Goal: Entertainment & Leisure: Consume media (video, audio)

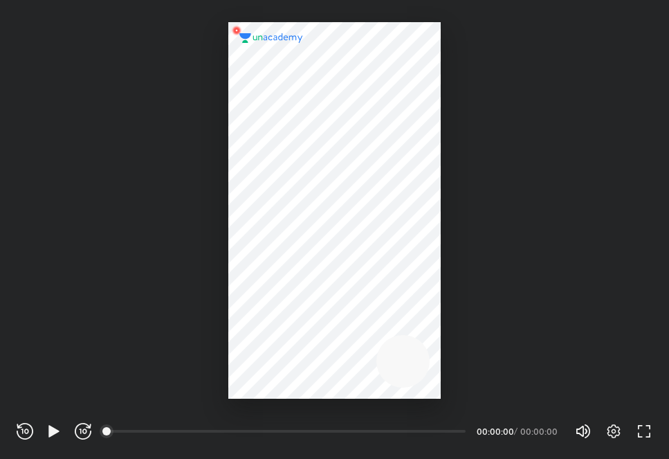
scroll to position [459, 669]
click at [60, 432] on icon "button" at bounding box center [54, 431] width 17 height 17
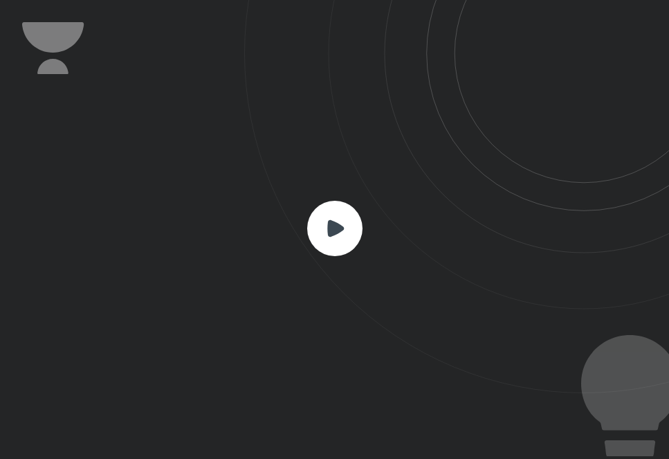
click at [345, 217] on rect at bounding box center [334, 228] width 55 height 55
click at [338, 228] on icon at bounding box center [335, 227] width 17 height 17
click at [339, 225] on icon at bounding box center [335, 227] width 17 height 17
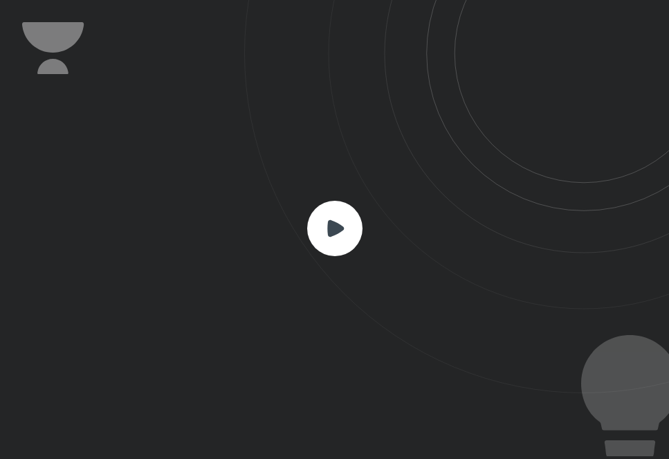
click at [329, 219] on icon at bounding box center [335, 227] width 17 height 17
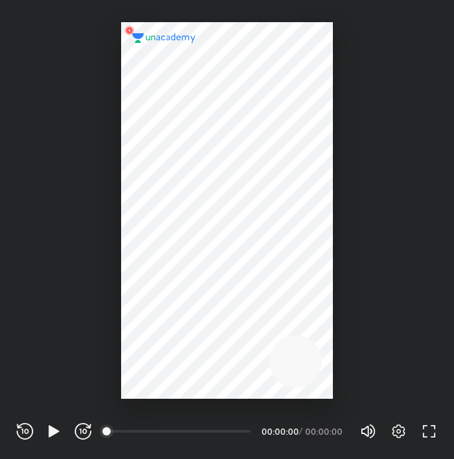
scroll to position [459, 454]
click at [54, 428] on icon "button" at bounding box center [53, 431] width 10 height 12
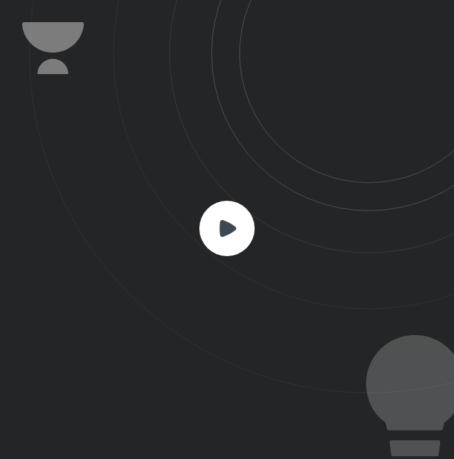
click at [238, 217] on rect at bounding box center [226, 228] width 55 height 55
click at [230, 228] on icon at bounding box center [227, 227] width 17 height 17
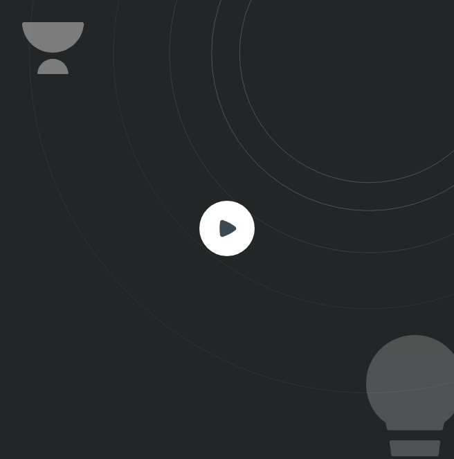
click at [230, 228] on icon at bounding box center [227, 227] width 17 height 17
click at [213, 218] on rect at bounding box center [226, 228] width 55 height 55
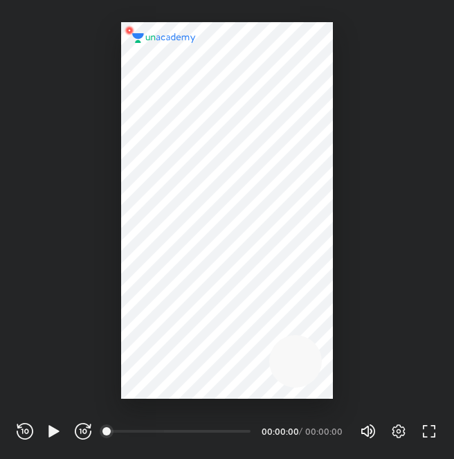
click at [163, 426] on div "00:00" at bounding box center [179, 431] width 143 height 14
click at [48, 427] on icon "button" at bounding box center [54, 431] width 17 height 17
click at [190, 426] on div "00:00" at bounding box center [179, 431] width 143 height 14
click at [401, 428] on icon "button" at bounding box center [398, 431] width 17 height 17
